Goal: Information Seeking & Learning: Learn about a topic

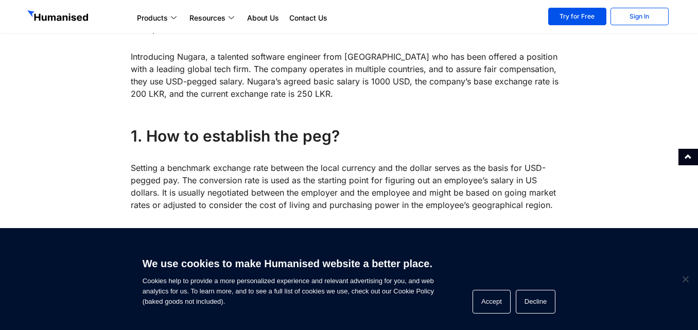
scroll to position [662, 0]
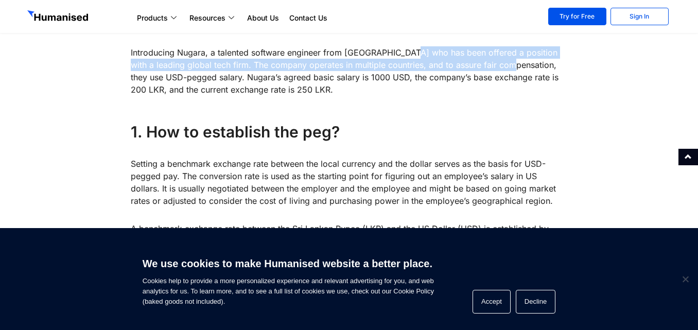
drag, startPoint x: 408, startPoint y: 51, endPoint x: 498, endPoint y: 59, distance: 90.4
click at [494, 59] on p "Introducing Nugara, a talented software engineer from [GEOGRAPHIC_DATA] who has…" at bounding box center [349, 70] width 437 height 49
click at [396, 68] on p "Introducing Nugara, a talented software engineer from [GEOGRAPHIC_DATA] who has…" at bounding box center [349, 70] width 437 height 49
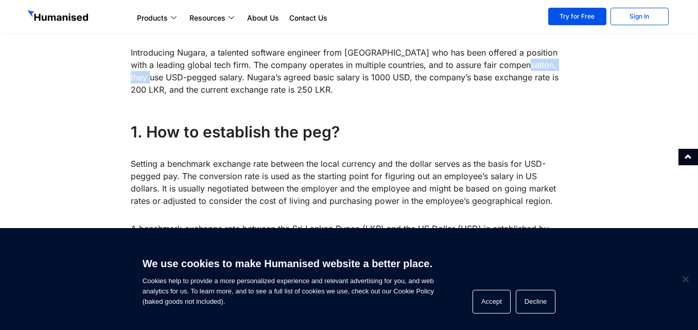
drag, startPoint x: 502, startPoint y: 59, endPoint x: 562, endPoint y: 62, distance: 59.8
click at [562, 62] on p "Introducing Nugara, a talented software engineer from [GEOGRAPHIC_DATA] who has…" at bounding box center [349, 70] width 437 height 49
click at [321, 76] on p "Introducing Nugara, a talented software engineer from [GEOGRAPHIC_DATA] who has…" at bounding box center [349, 70] width 437 height 49
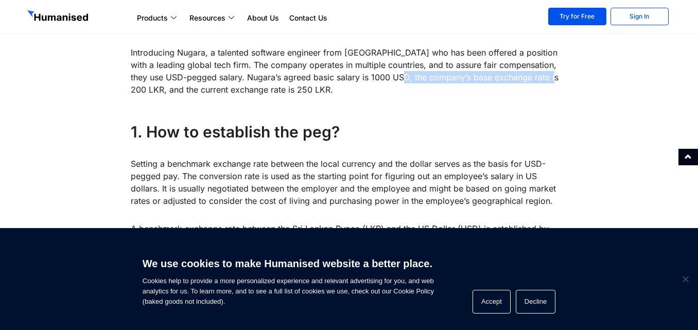
drag, startPoint x: 376, startPoint y: 79, endPoint x: 532, endPoint y: 78, distance: 156.5
click at [532, 78] on p "Introducing Nugara, a talented software engineer from [GEOGRAPHIC_DATA] who has…" at bounding box center [349, 70] width 437 height 49
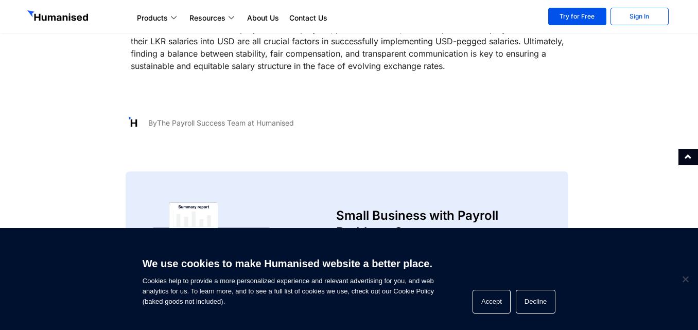
scroll to position [2048, 0]
